Goal: Navigation & Orientation: Find specific page/section

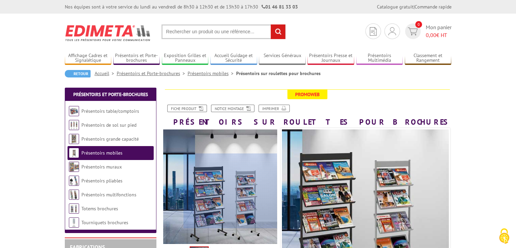
click at [249, 190] on div at bounding box center [231, 190] width 94 height 75
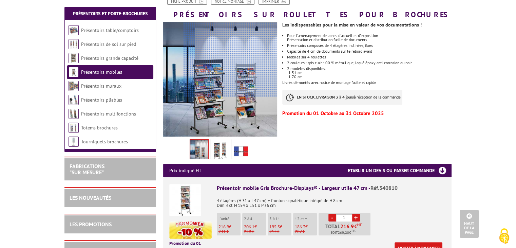
scroll to position [102, 0]
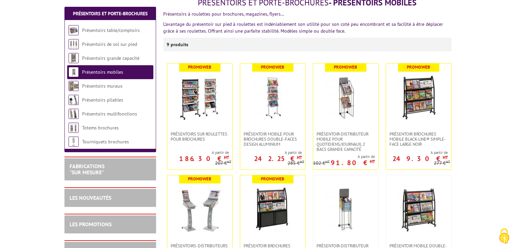
scroll to position [102, 0]
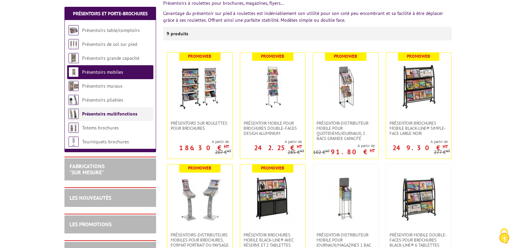
click at [100, 113] on link "Présentoirs multifonctions" at bounding box center [109, 114] width 55 height 6
